Goal: Information Seeking & Learning: Learn about a topic

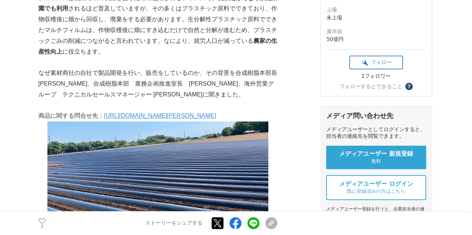
scroll to position [122, 0]
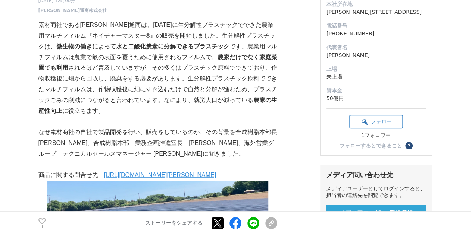
click at [198, 46] on strong "微生物の働きによって水と二酸化炭素に分解できるプラスチック" at bounding box center [142, 46] width 173 height 6
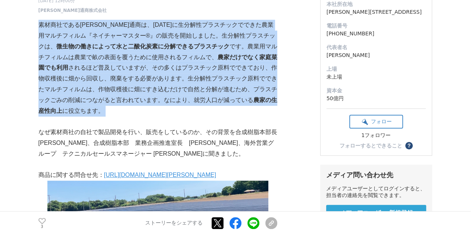
click at [198, 46] on strong "微生物の働きによって水と二酸化炭素に分解できるプラスチック" at bounding box center [142, 46] width 173 height 6
click at [177, 63] on p "素材商社である昭光通商は、2025年2月に生分解性プラスチックでできた農業用マルチフィルム『ネイチャーマスター®』の販売を開始しました。生分解性プラスチックは…" at bounding box center [157, 68] width 239 height 97
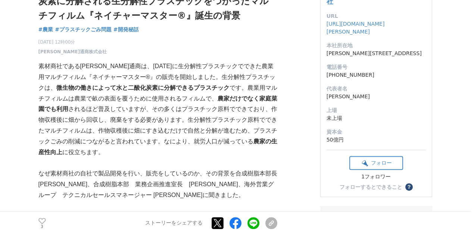
scroll to position [47, 0]
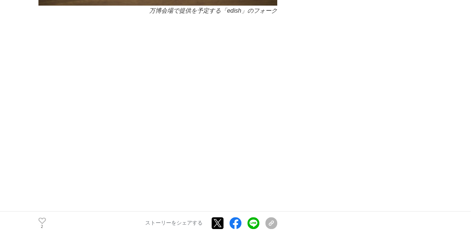
scroll to position [4380, 0]
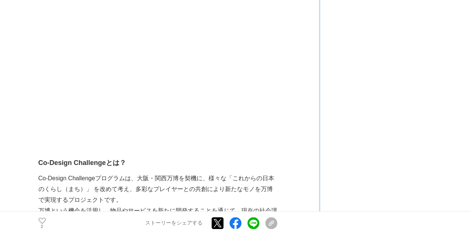
drag, startPoint x: 423, startPoint y: 79, endPoint x: 284, endPoint y: -9, distance: 164.5
